Goal: Find specific page/section: Find specific page/section

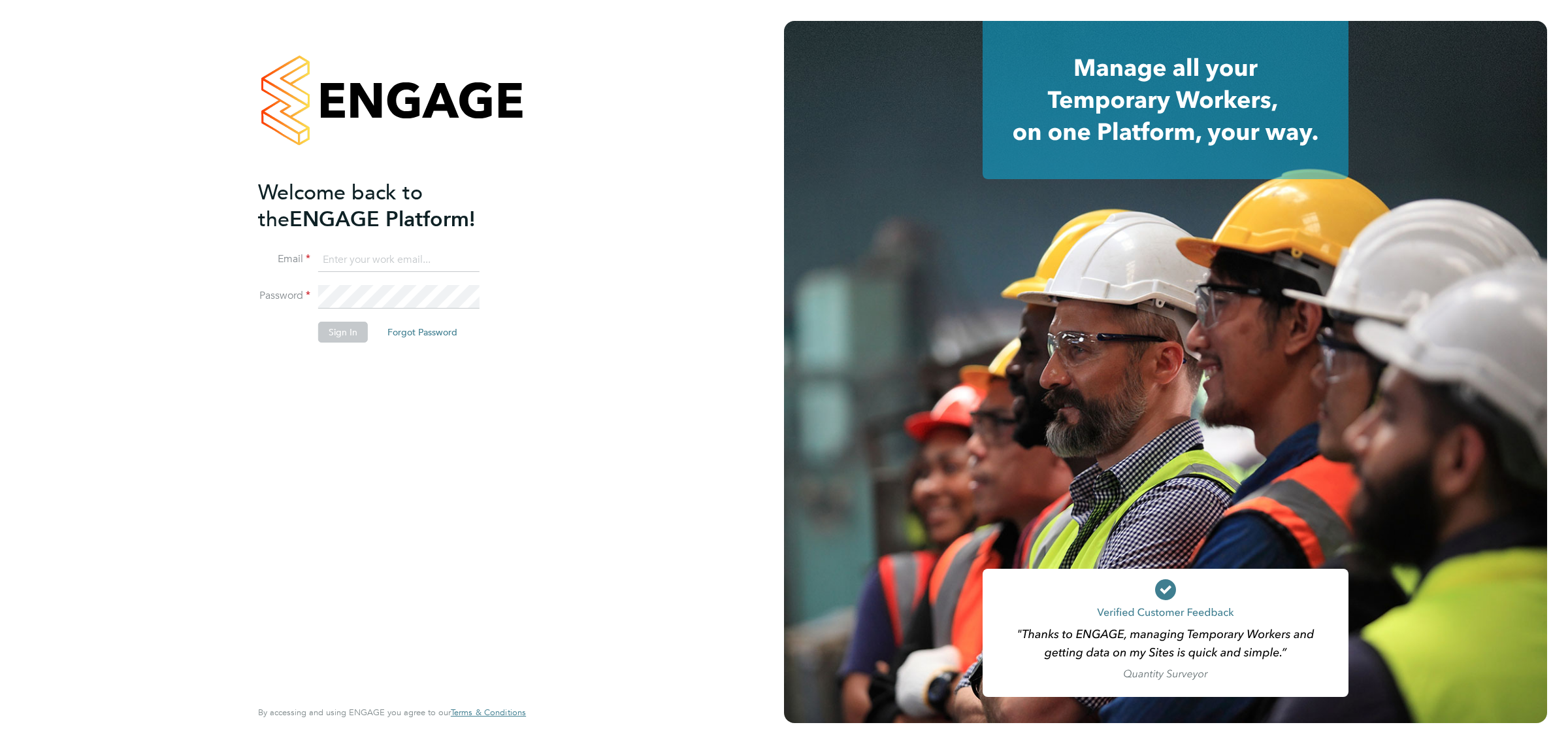
type input "sthomas@spheresolutions.co.uk"
click at [337, 330] on button "Sign In" at bounding box center [343, 331] width 50 height 20
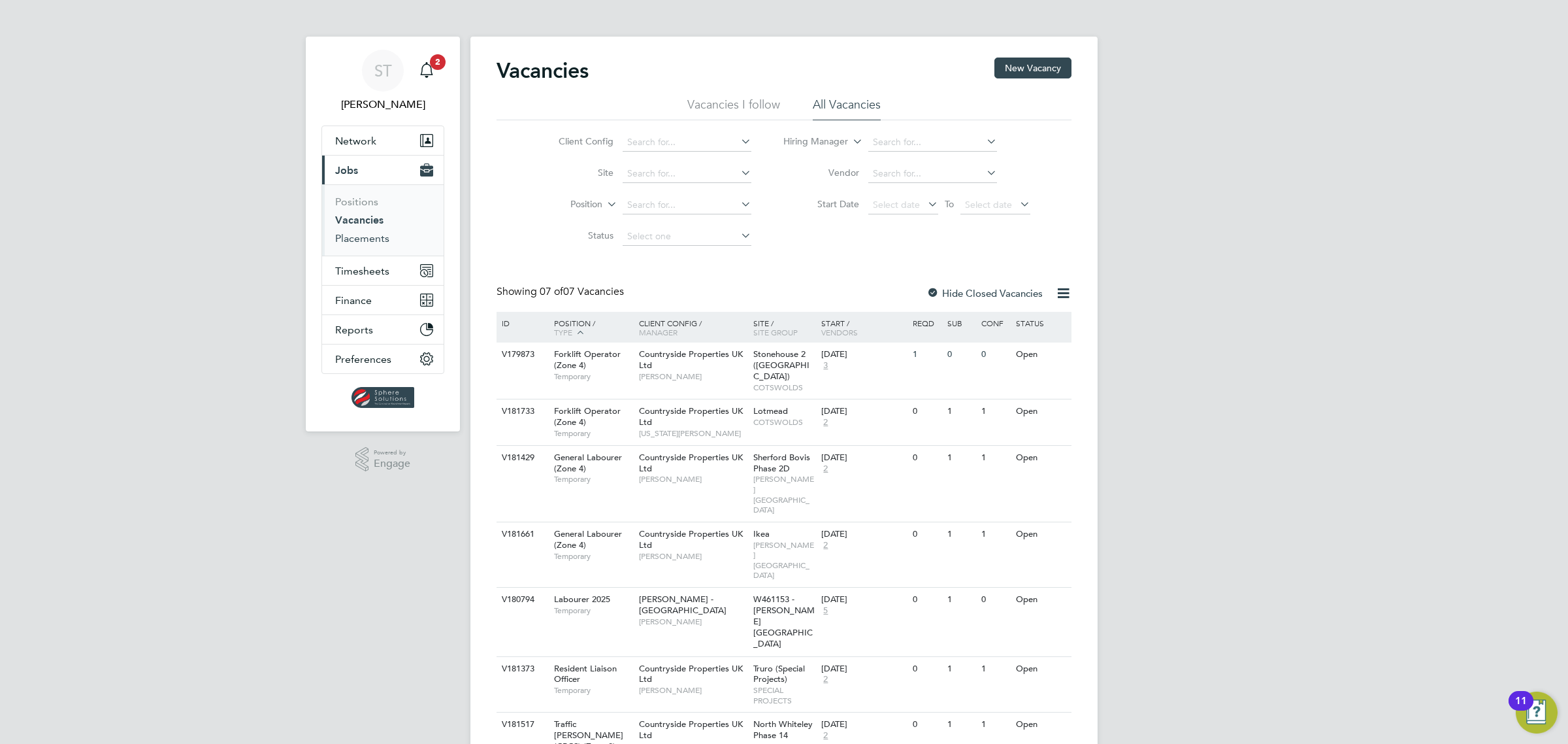
click at [371, 243] on link "Placements" at bounding box center [362, 238] width 55 height 13
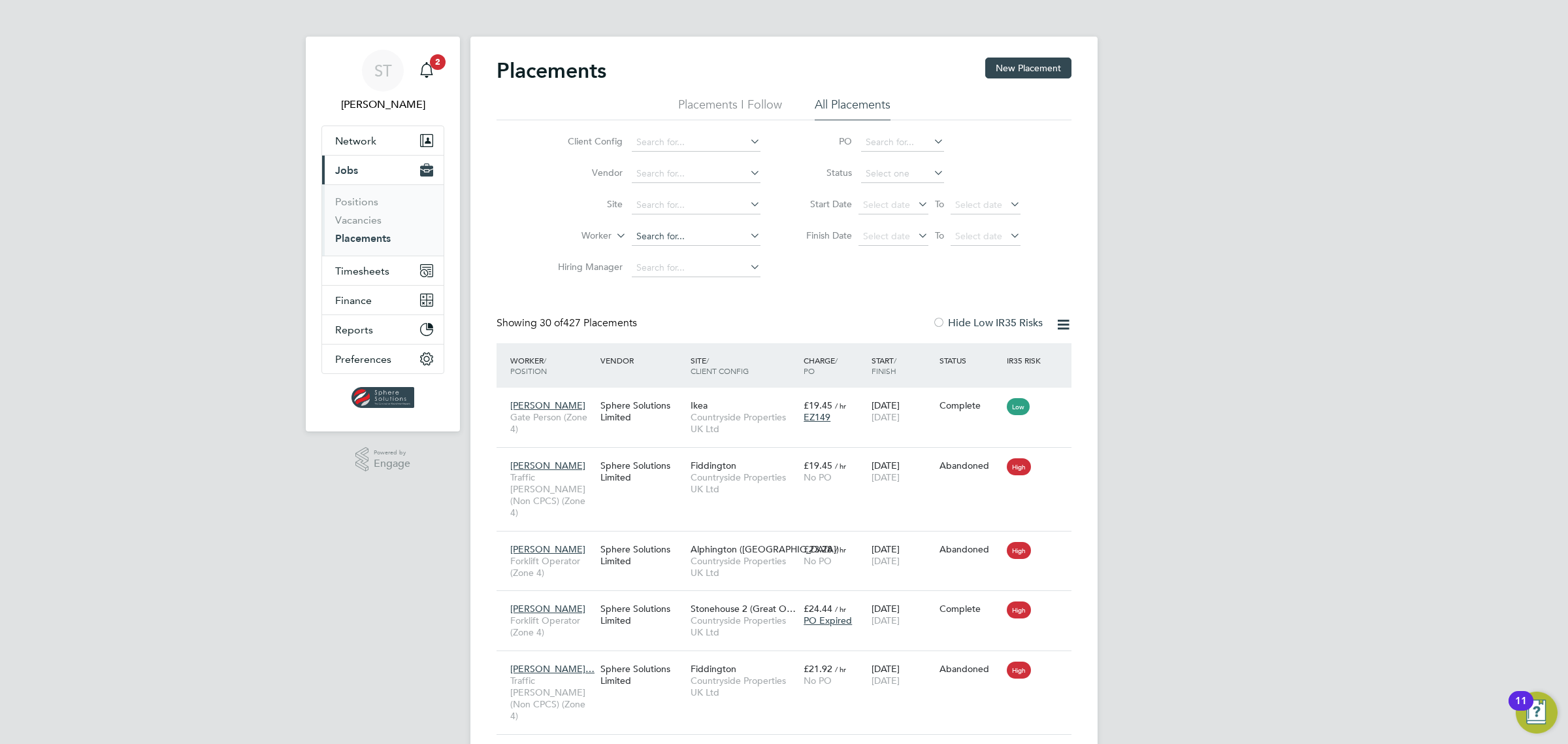
click at [665, 236] on input at bounding box center [696, 237] width 128 height 19
click at [711, 305] on b "White" at bounding box center [724, 307] width 25 height 11
type input "[PERSON_NAME]"
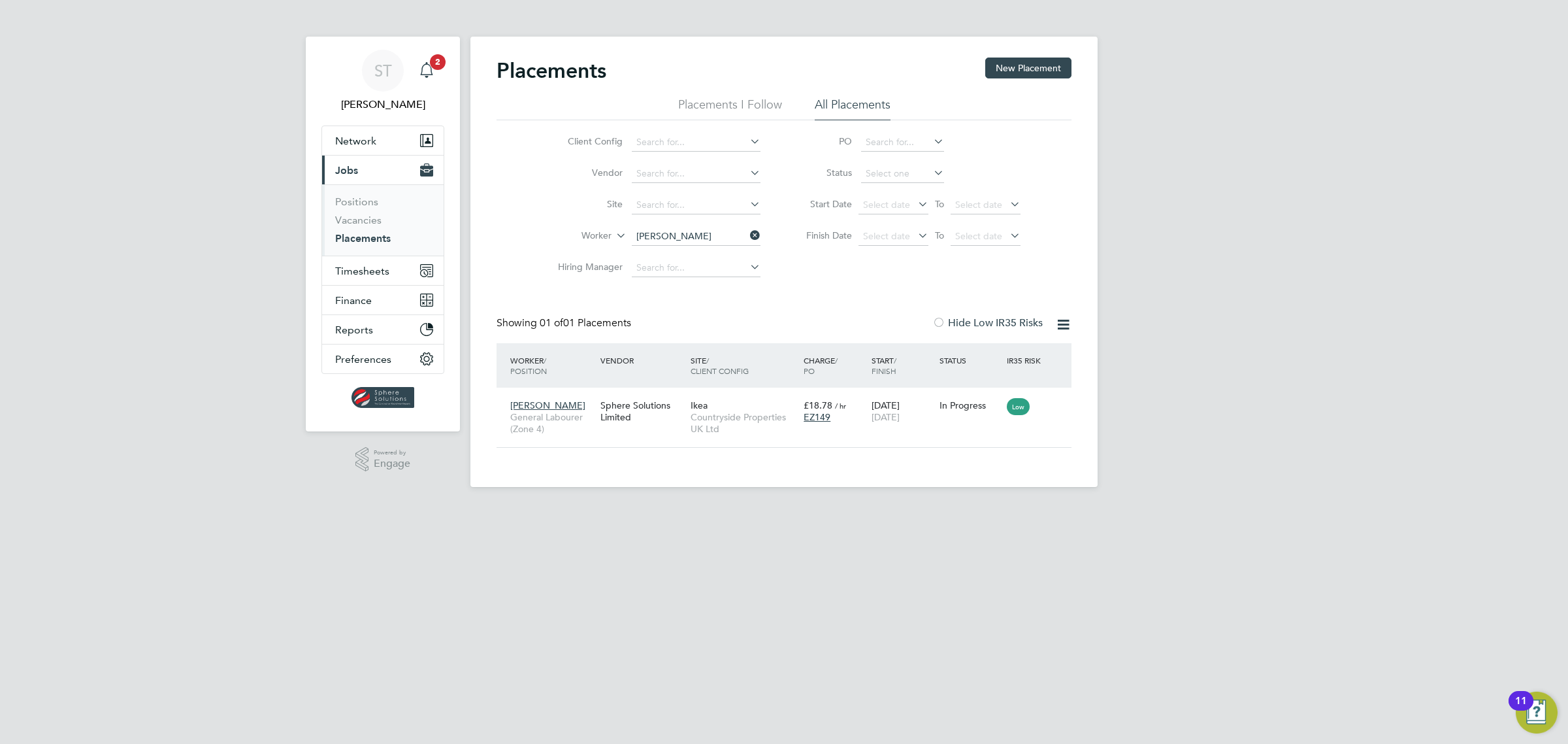
click at [426, 79] on div "Main navigation" at bounding box center [426, 70] width 26 height 26
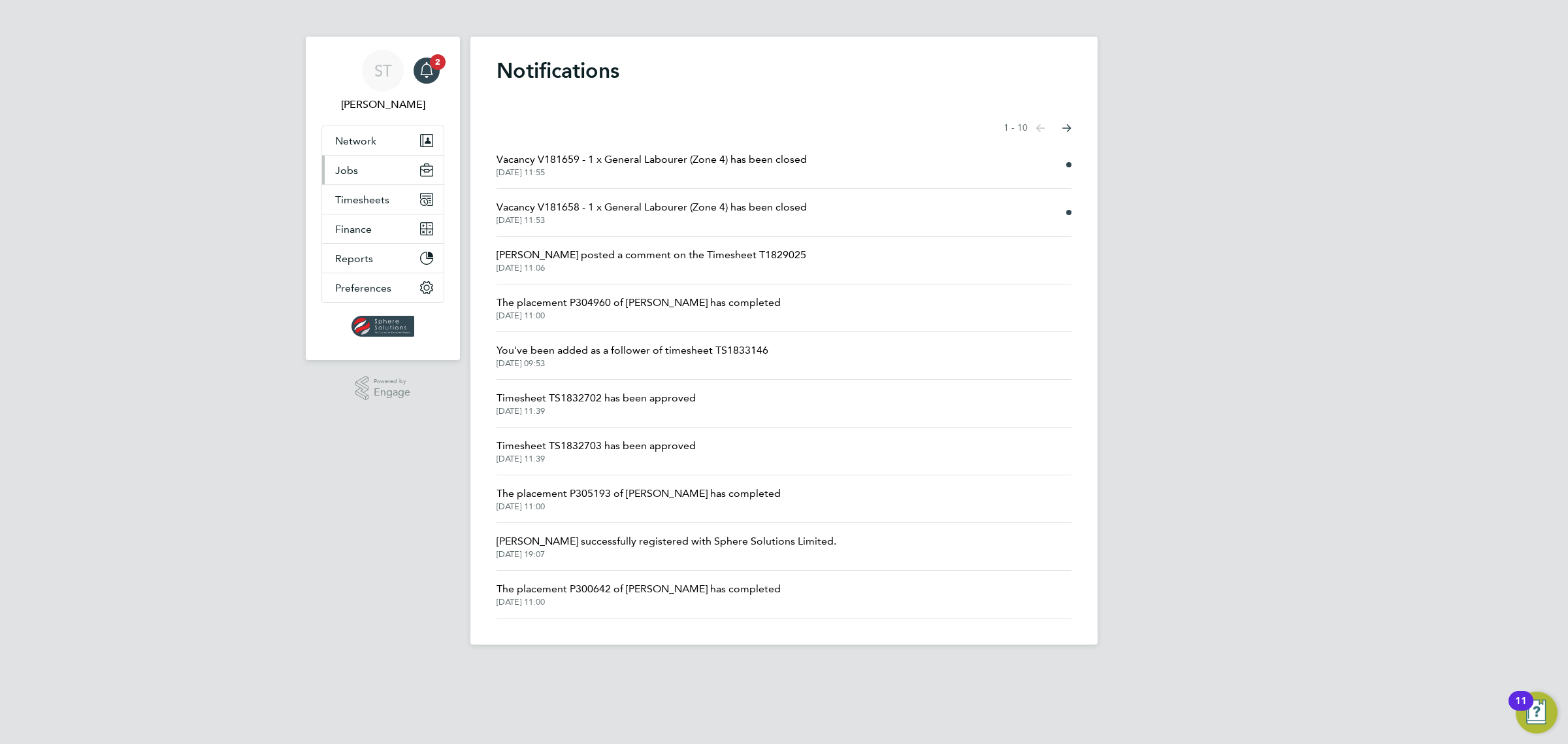
click at [358, 170] on button "Jobs" at bounding box center [383, 170] width 122 height 29
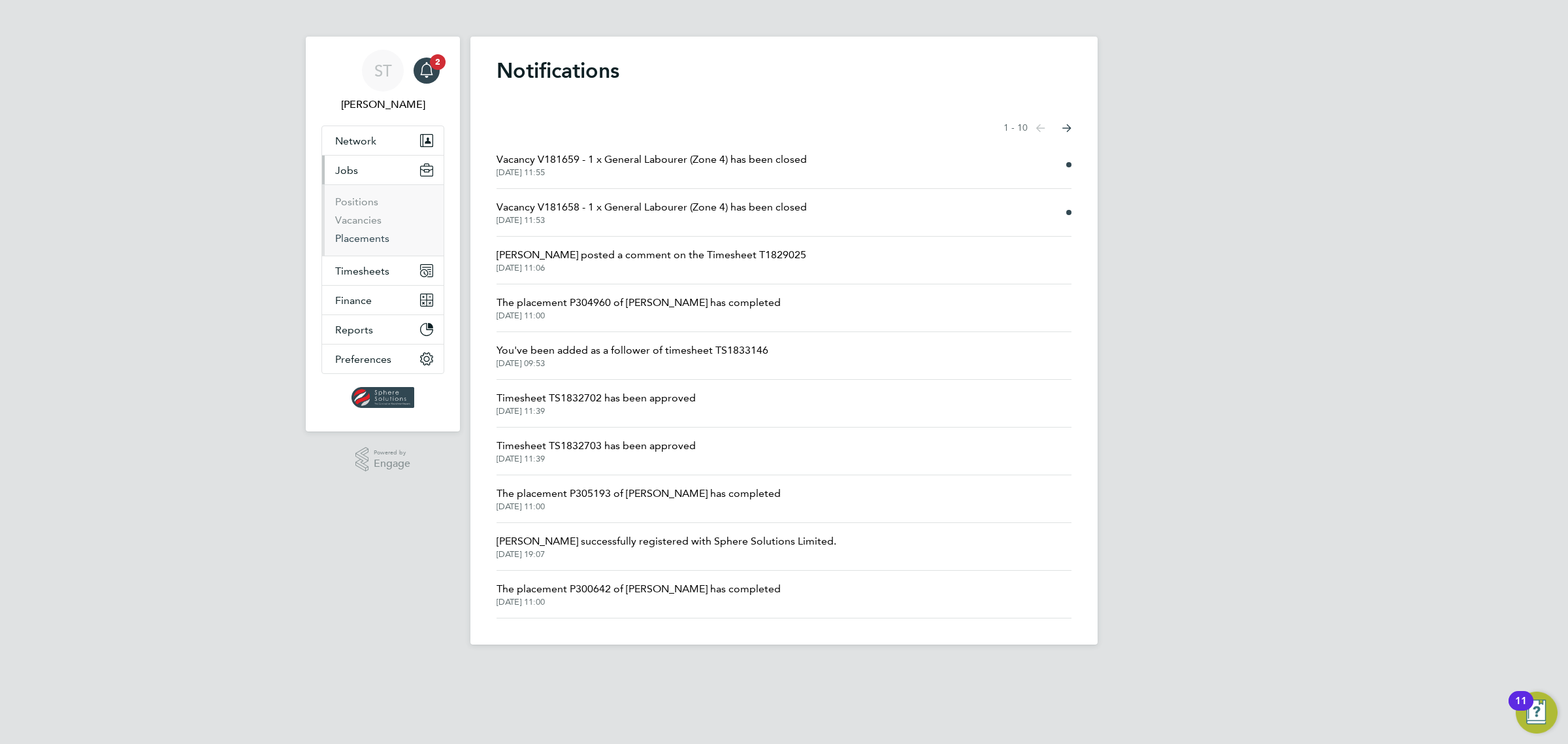
click at [348, 239] on link "Placements" at bounding box center [362, 238] width 55 height 13
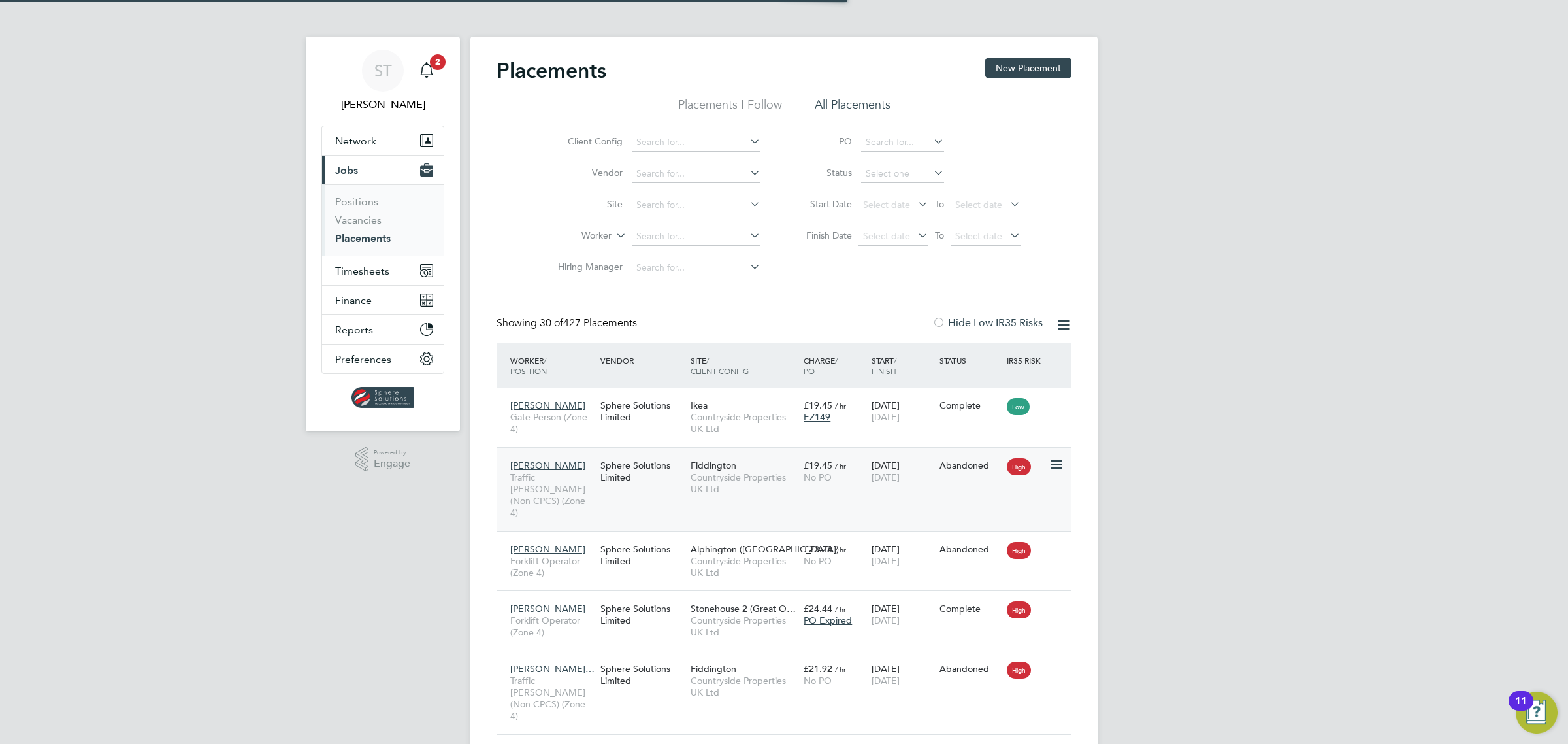
scroll to position [50, 113]
click at [667, 242] on input at bounding box center [696, 237] width 128 height 19
click at [711, 250] on b "Leworthy" at bounding box center [731, 253] width 39 height 11
type input "[PERSON_NAME]"
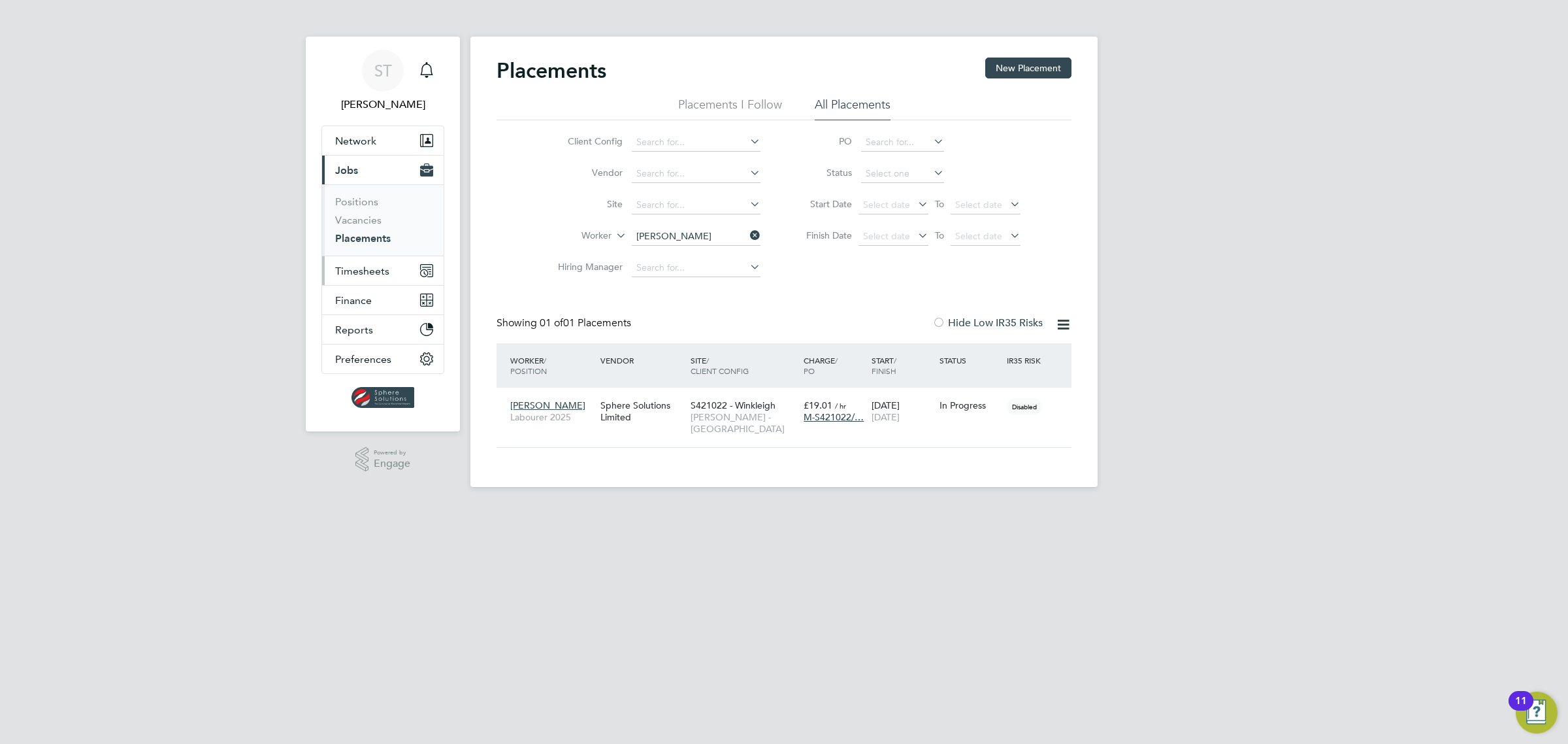
click at [357, 269] on span "Timesheets" at bounding box center [362, 271] width 55 height 13
